Goal: Book appointment/travel/reservation

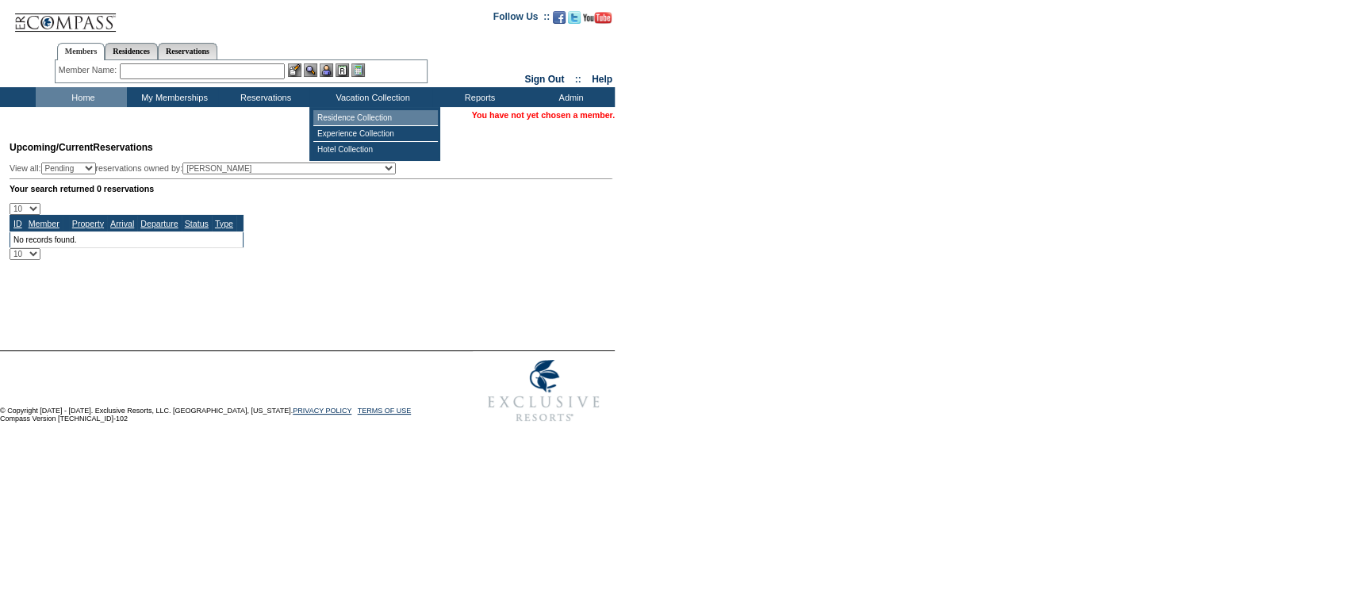
click at [339, 113] on td "Residence Collection" at bounding box center [375, 118] width 124 height 16
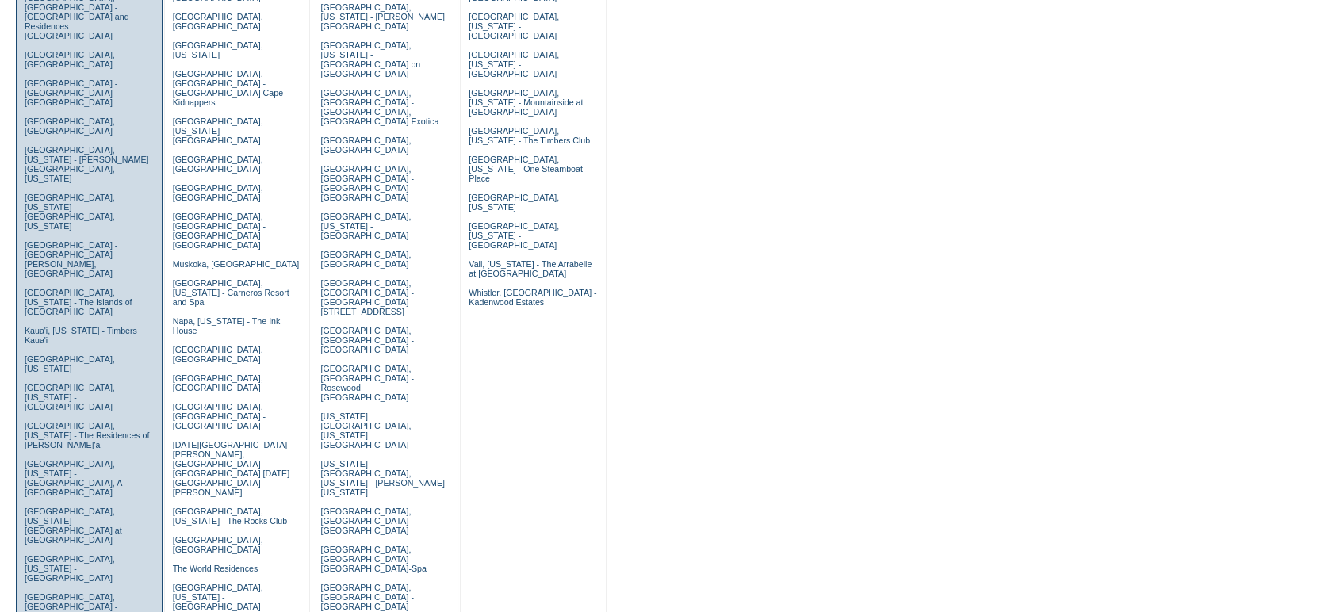
scroll to position [305, 0]
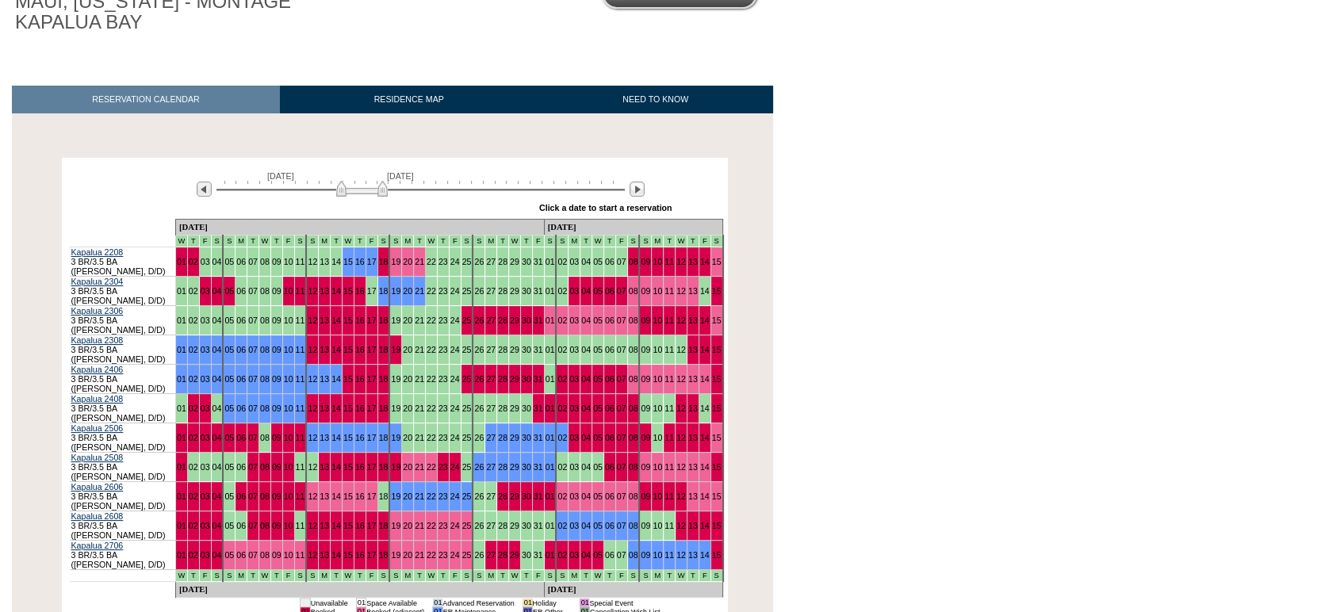
scroll to position [163, 0]
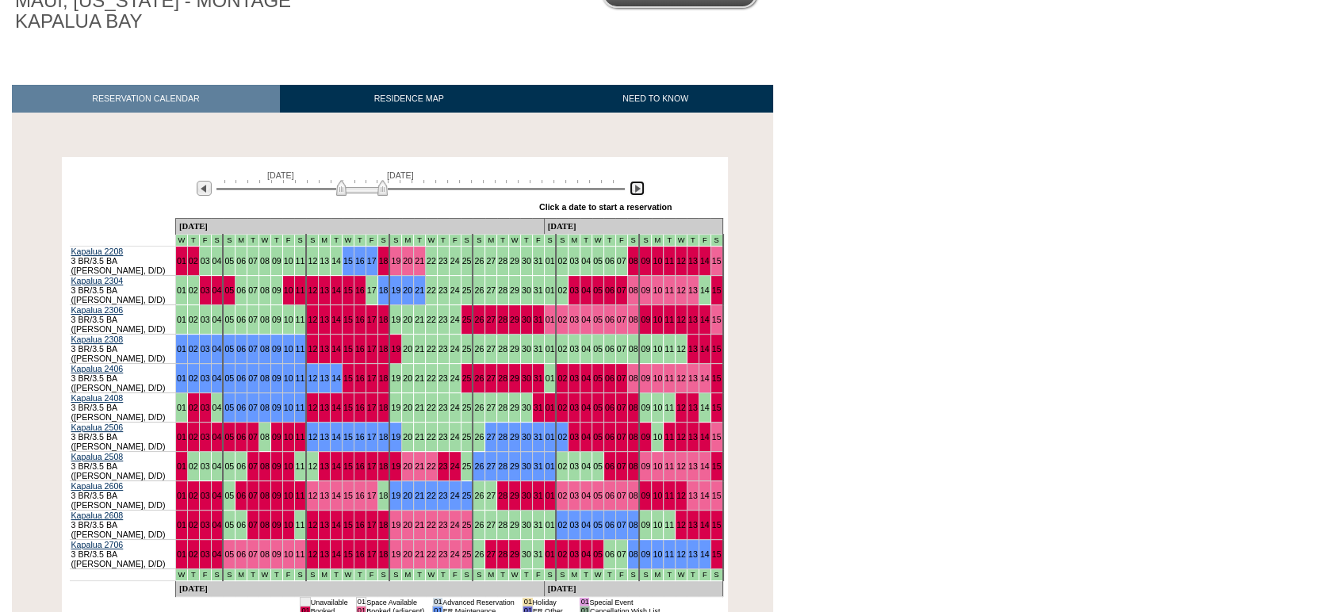
click at [641, 185] on img at bounding box center [637, 188] width 15 height 15
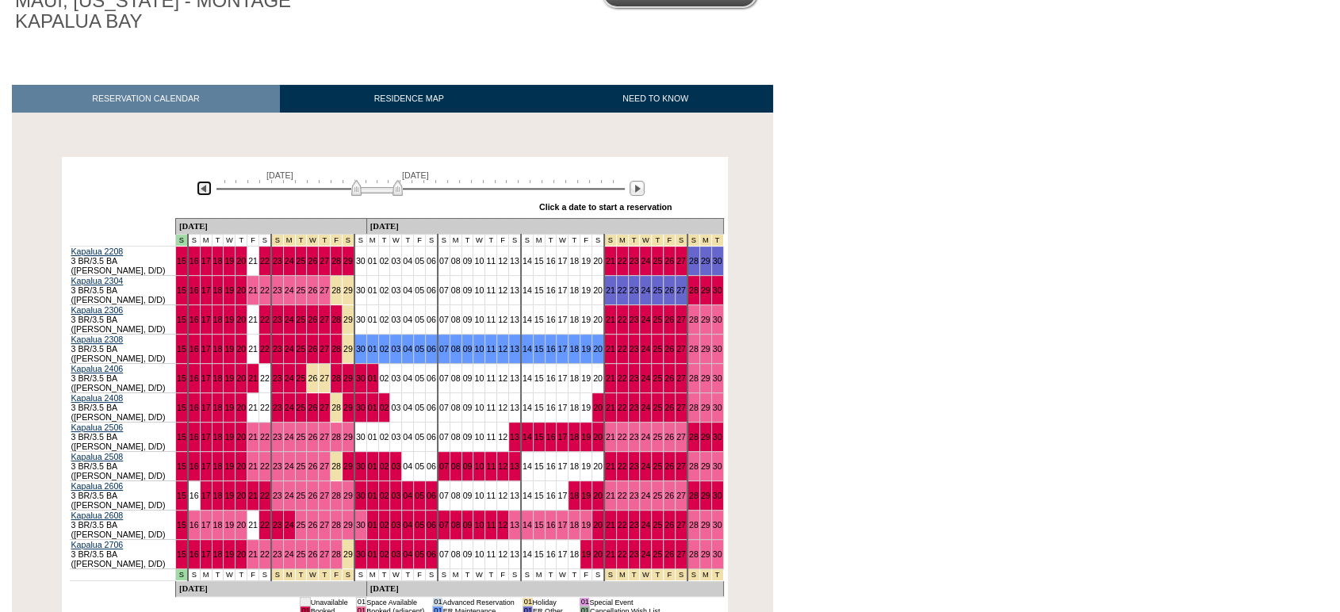
click at [202, 192] on img at bounding box center [204, 188] width 15 height 15
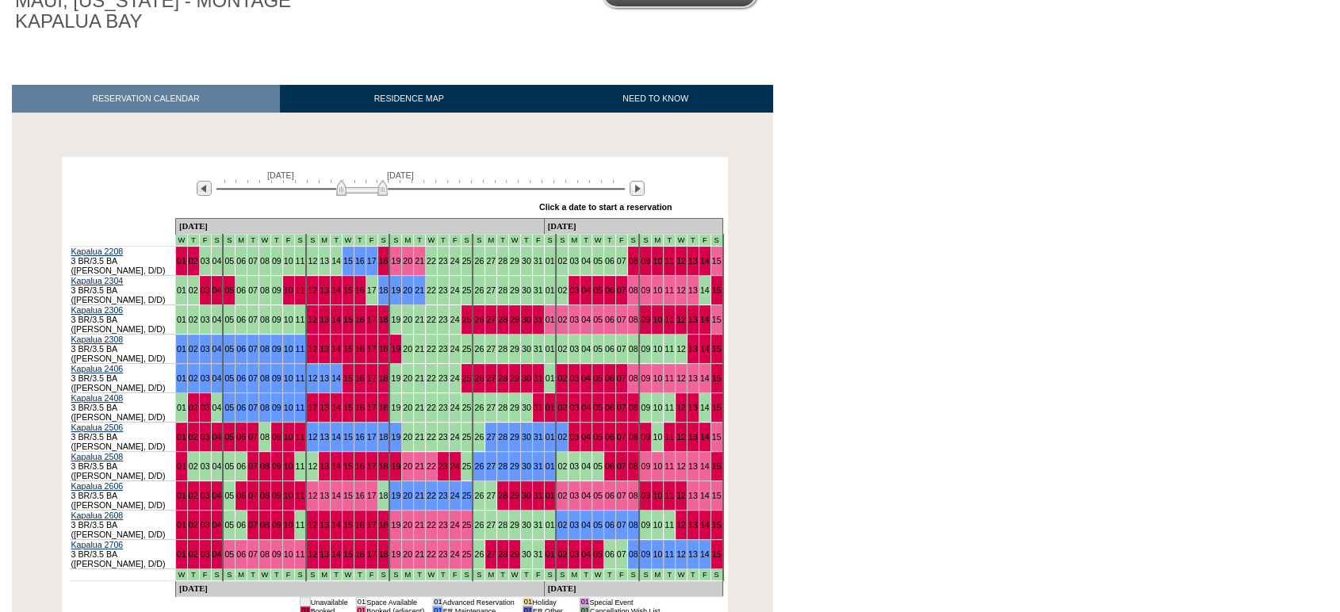
click at [422, 305] on tr "Kapalua 2306 3 BR/3.5 BA ([PERSON_NAME], D/D) 01 02 03 04 05 06 07 08 09 10 11 …" at bounding box center [396, 319] width 653 height 29
